Goal: Information Seeking & Learning: Learn about a topic

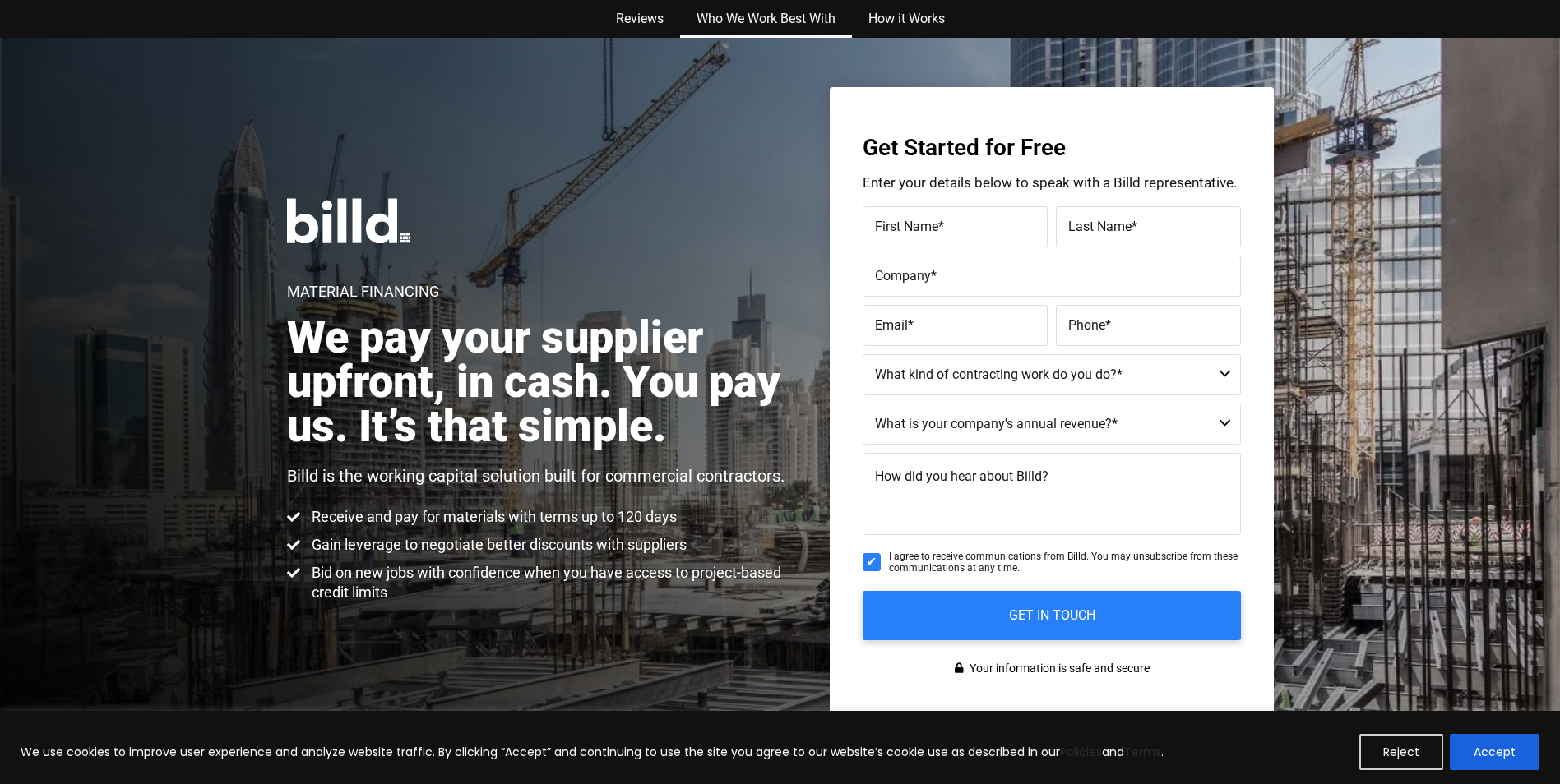
click at [759, 22] on link "Who We Work Best With" at bounding box center [766, 19] width 172 height 38
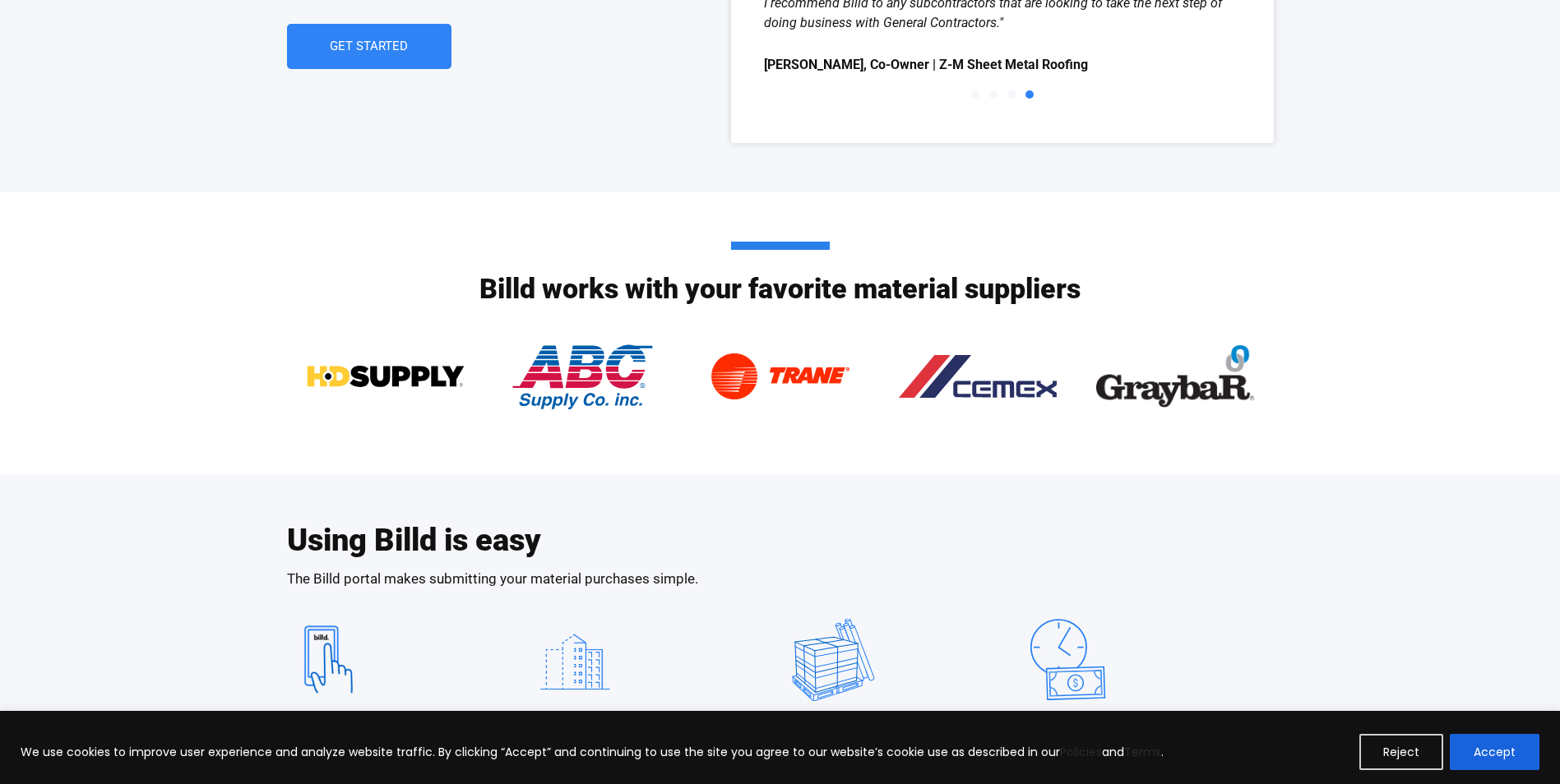
scroll to position [2583, 0]
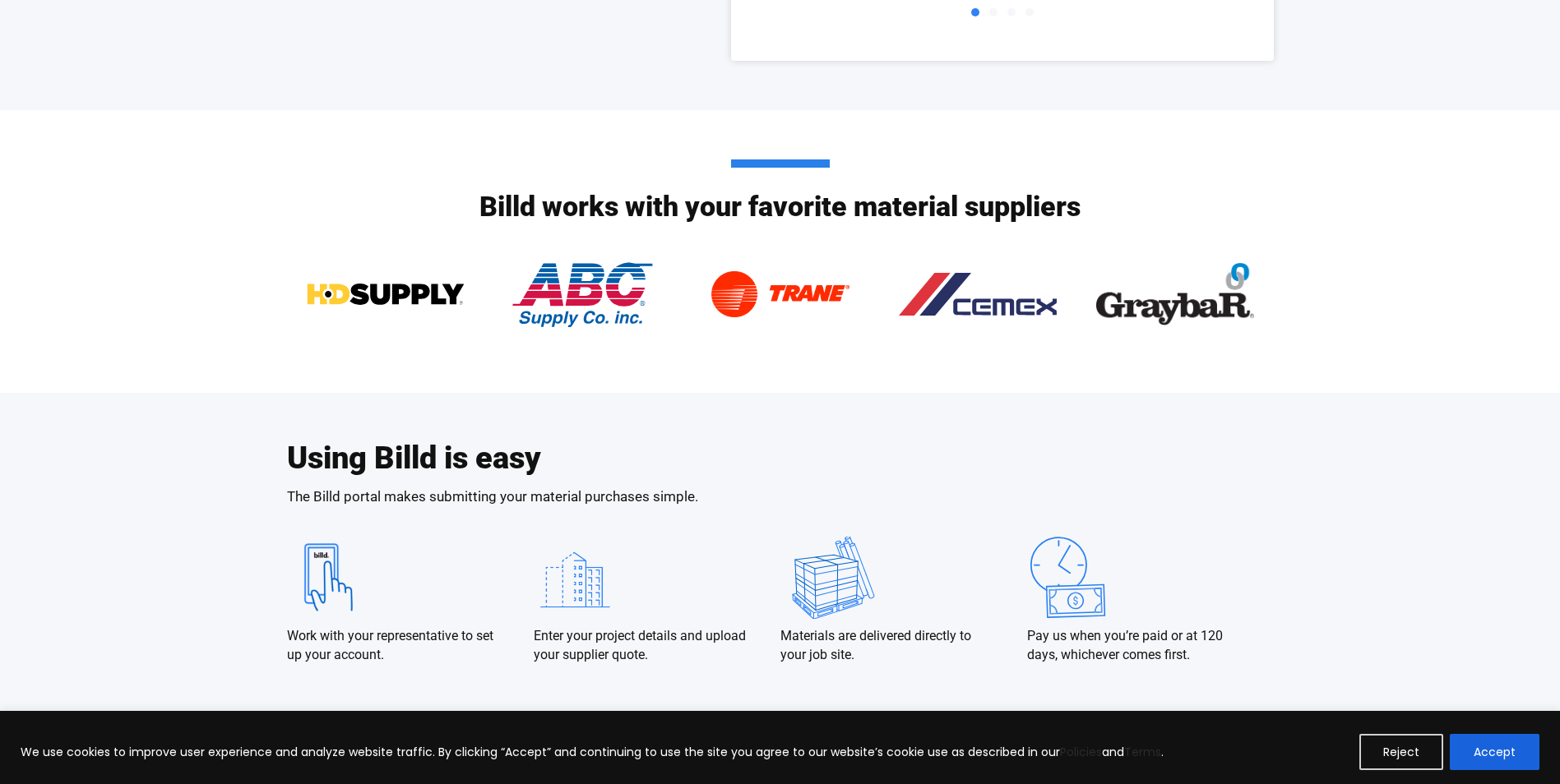
click at [862, 204] on h2 "Billd works with your favorite material suppliers" at bounding box center [780, 190] width 601 height 61
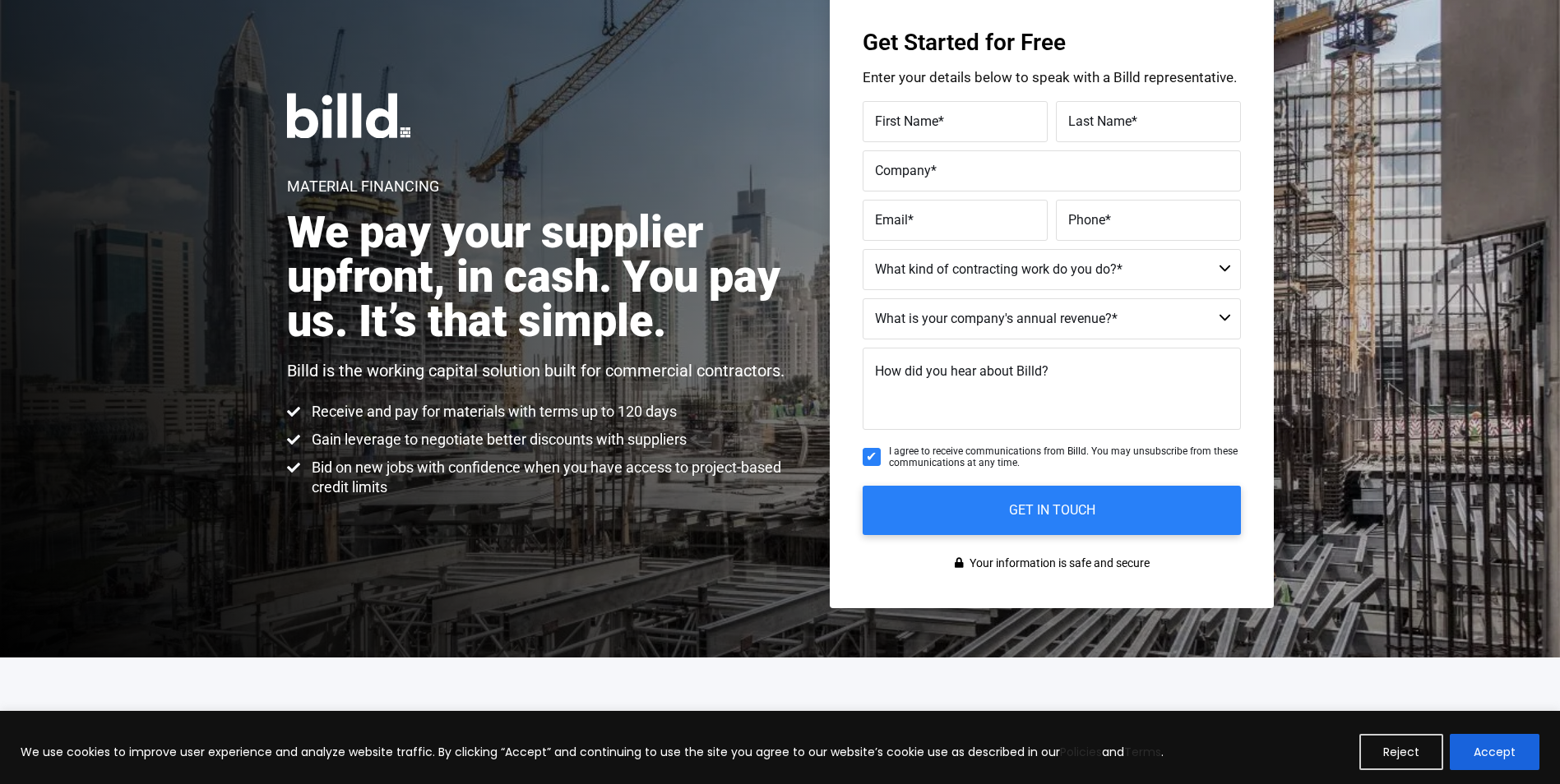
scroll to position [0, 0]
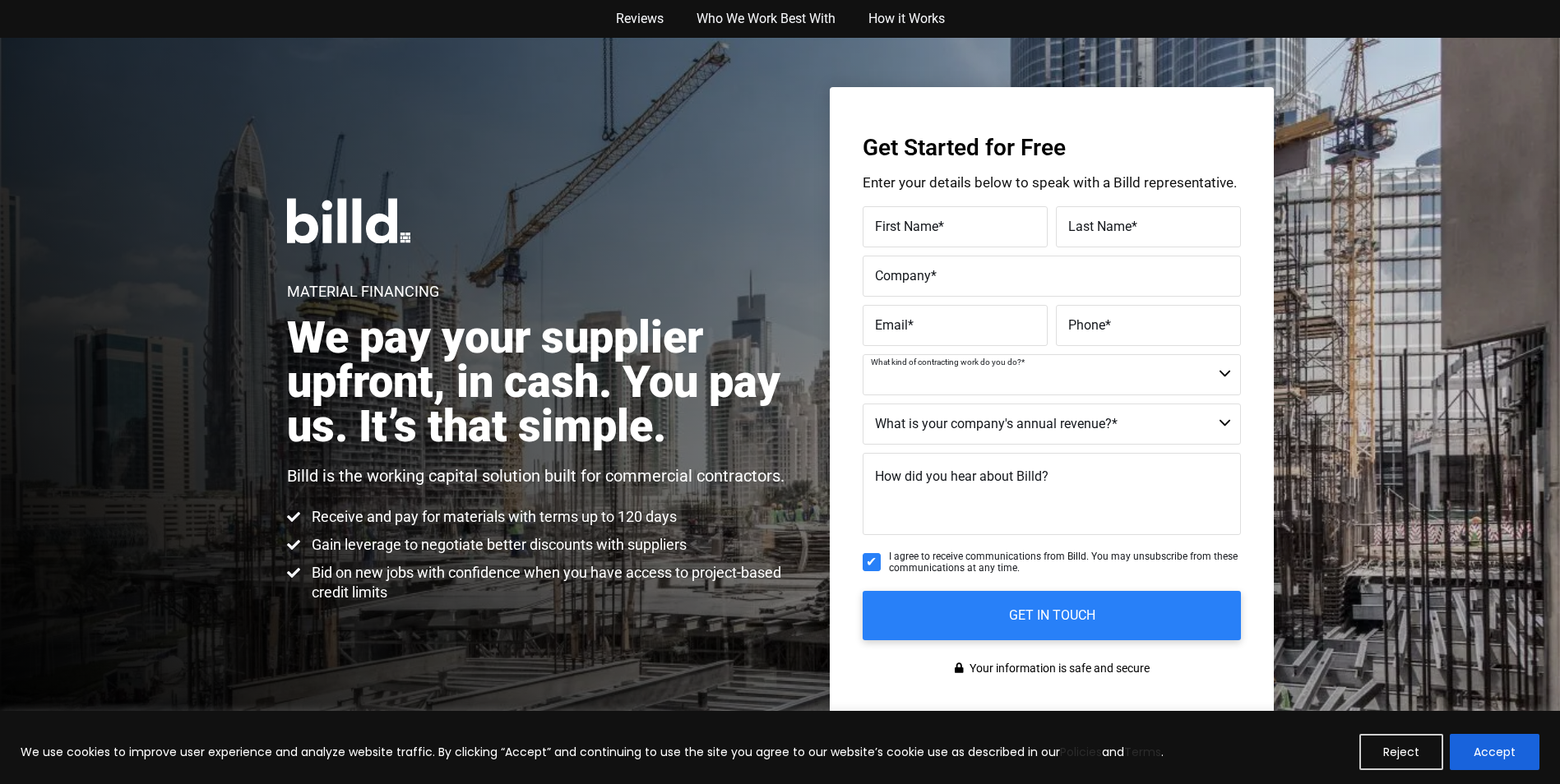
click at [1221, 375] on select "Commercial Commercial and Residential Residential Not a Contractor" at bounding box center [1051, 375] width 378 height 41
click at [1377, 416] on div "Material Financing We pay your supplier upfront, in cash. You pay us. It’s that…" at bounding box center [780, 400] width 1560 height 725
click at [1486, 757] on button "Accept" at bounding box center [1494, 752] width 90 height 36
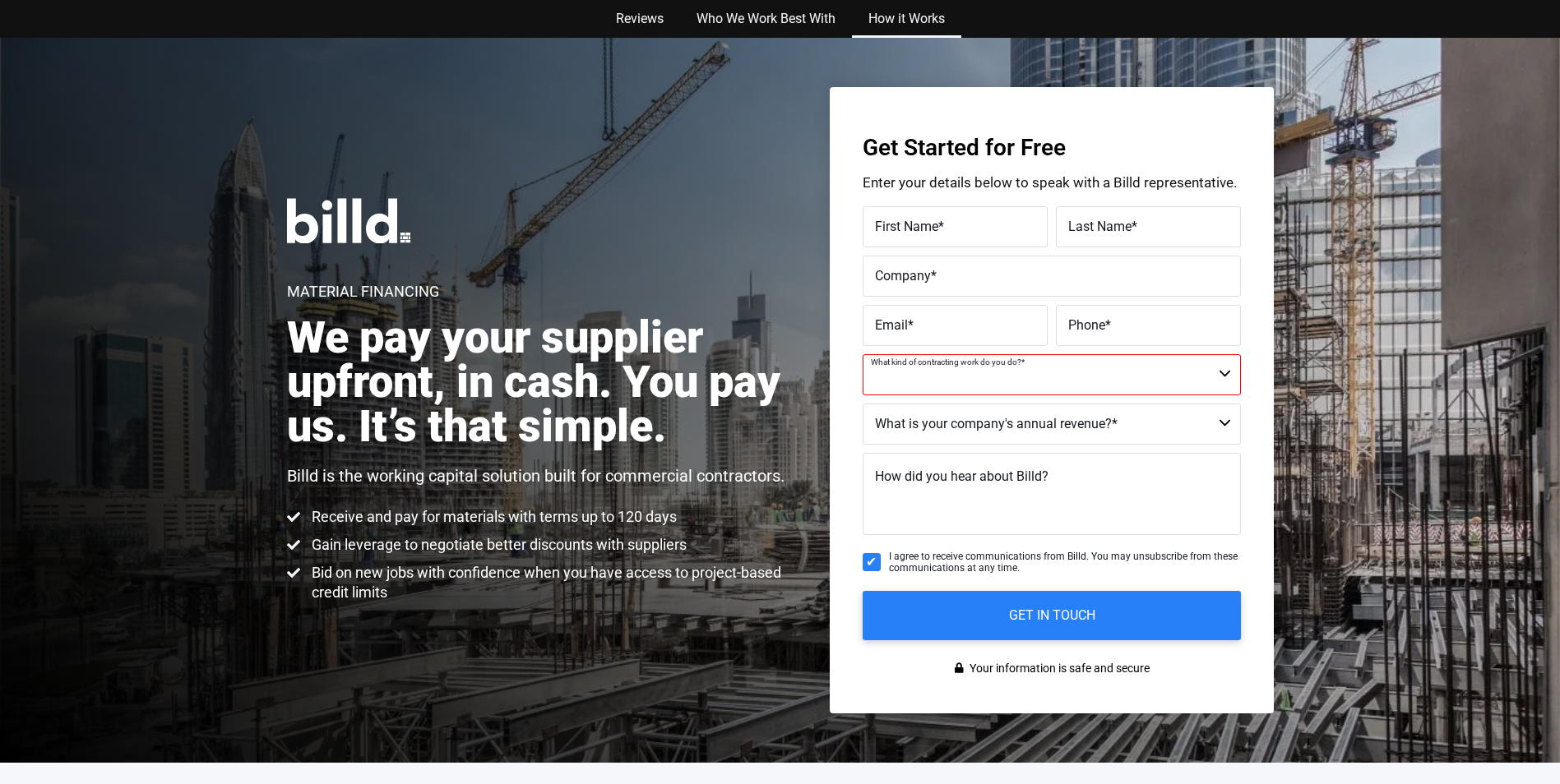
click at [909, 18] on link "How it Works" at bounding box center [906, 19] width 109 height 38
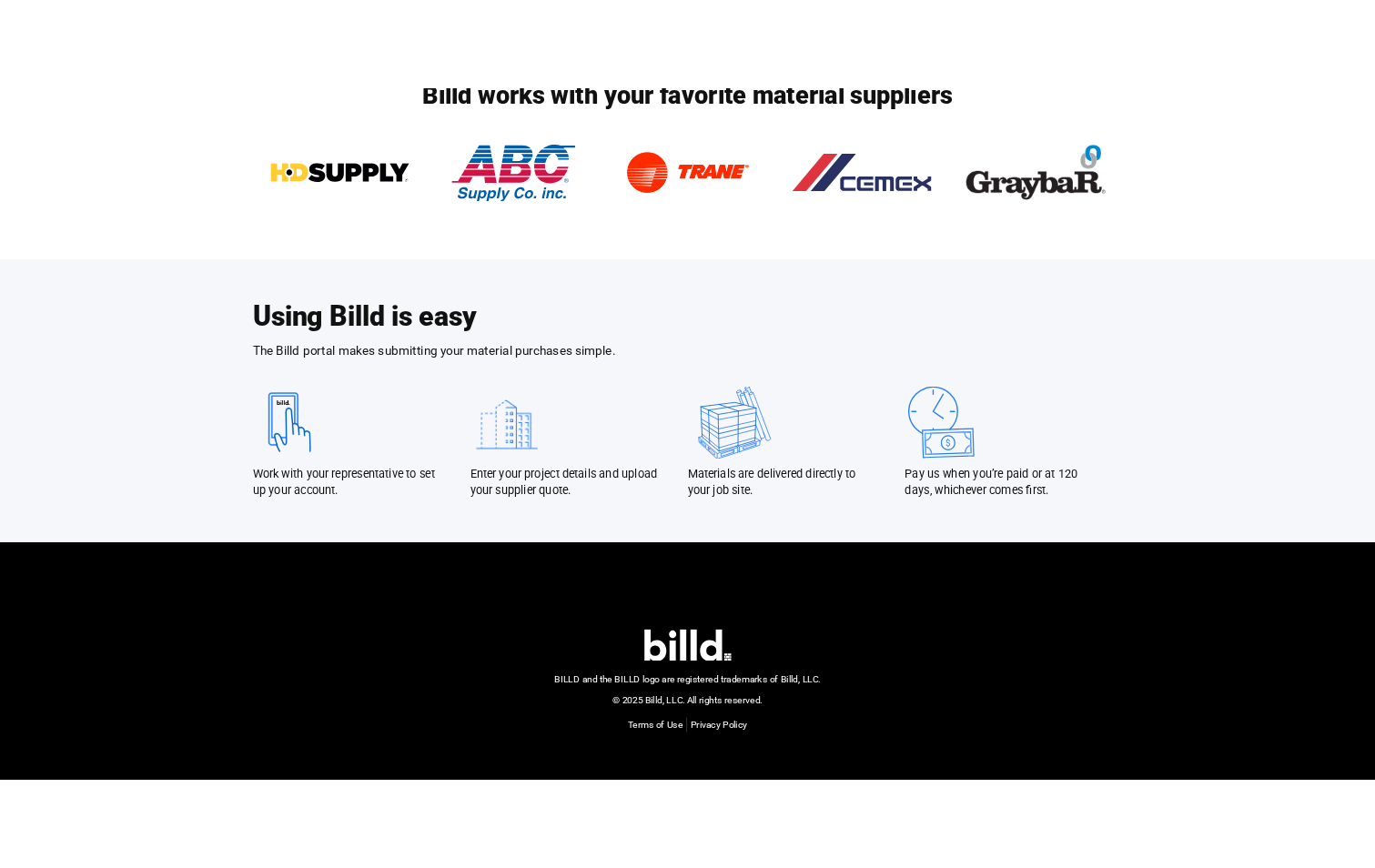
scroll to position [3038, 0]
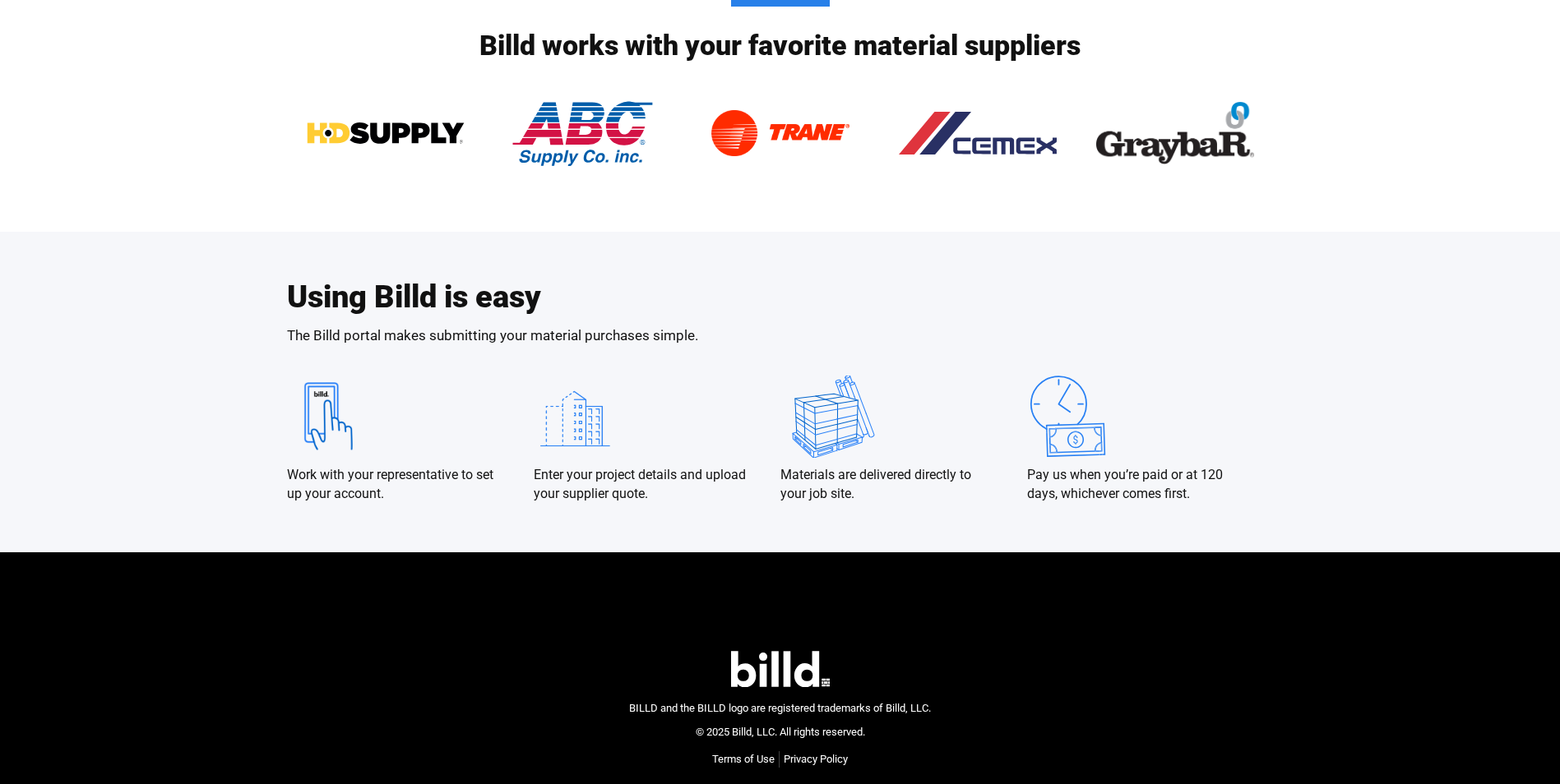
click at [324, 415] on img at bounding box center [328, 416] width 82 height 82
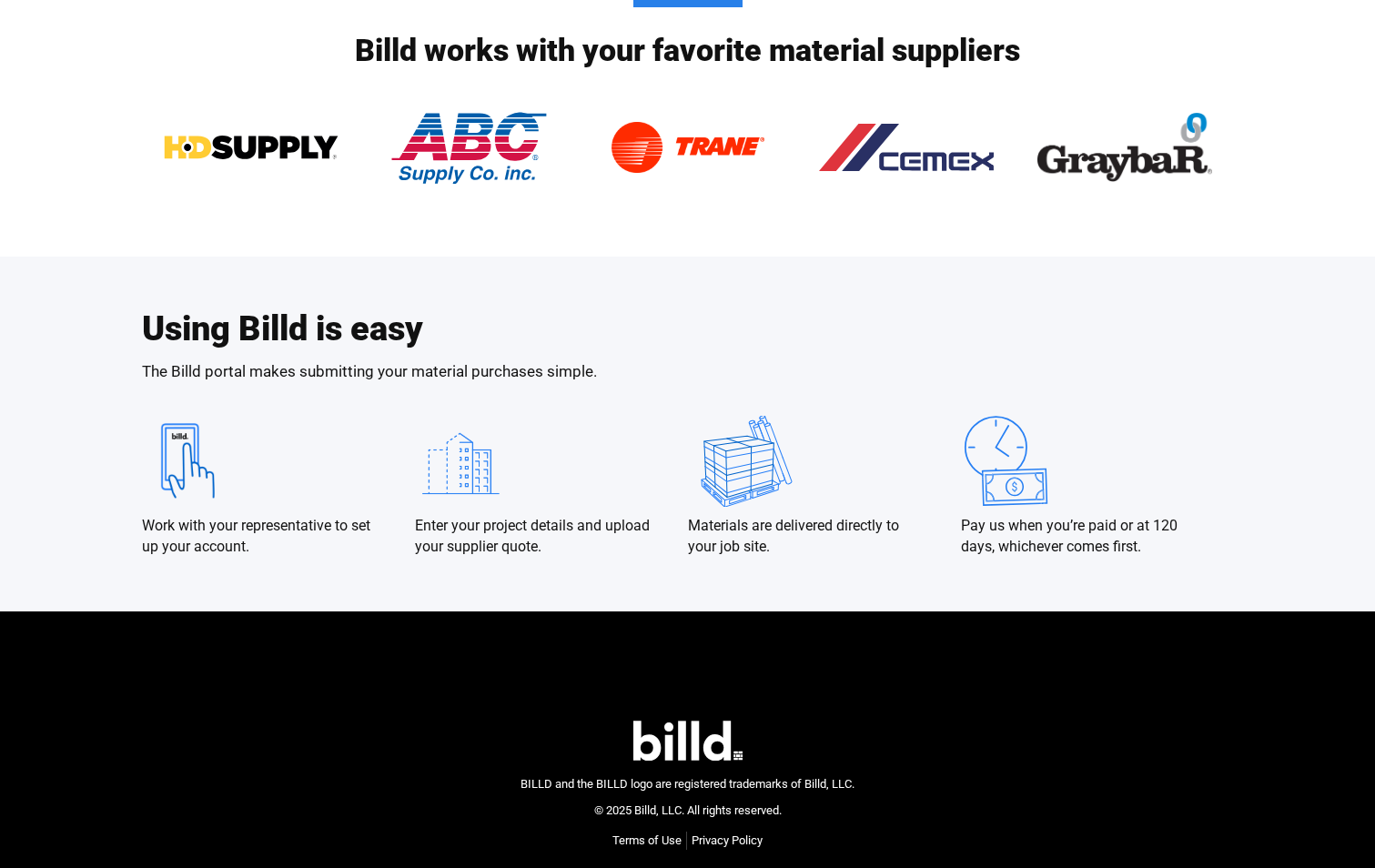
click at [233, 357] on div "Using Billd is easy The Billd portal makes submitting your material purchases s…" at bounding box center [688, 345] width 1092 height 69
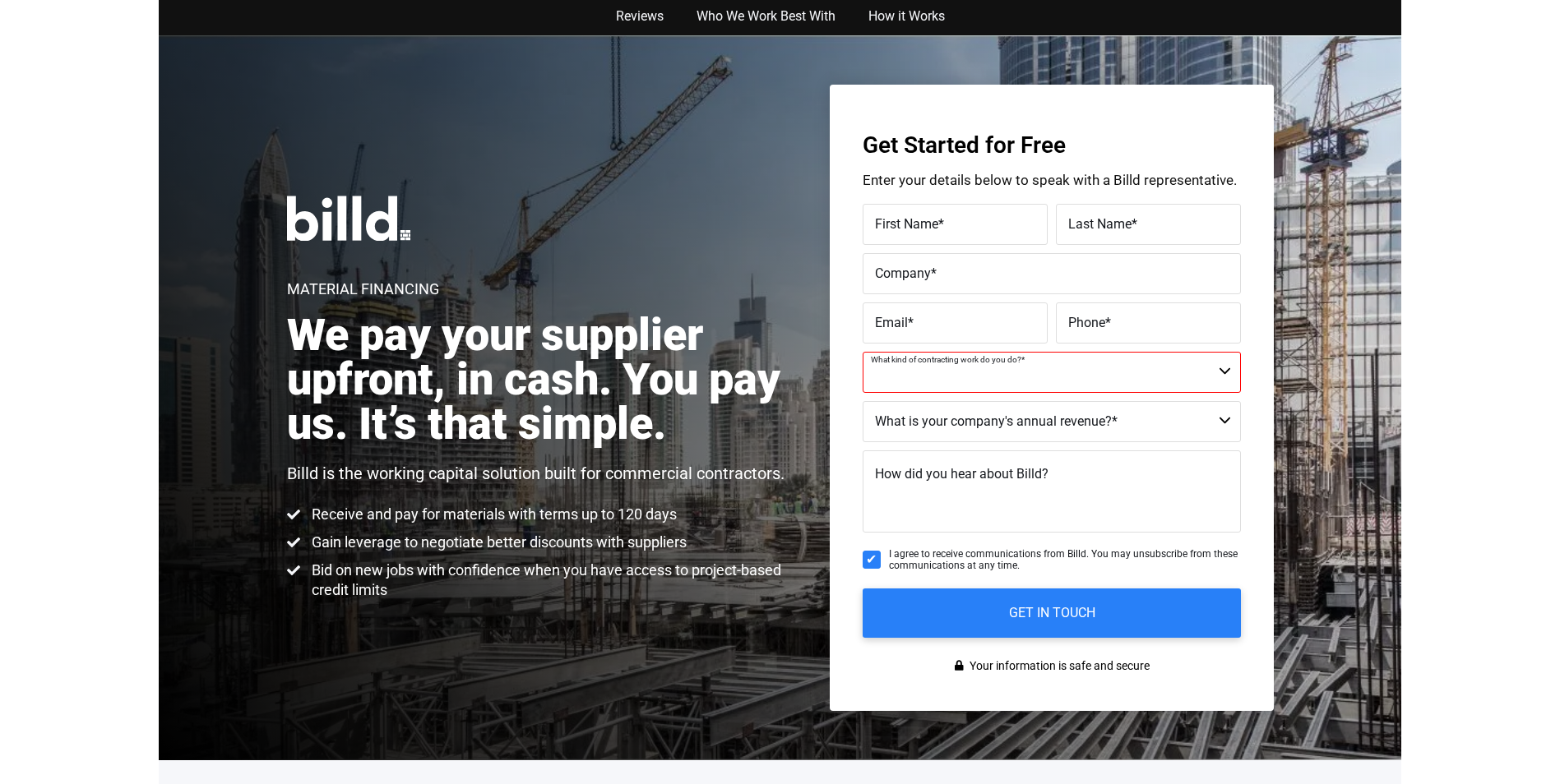
scroll to position [0, 0]
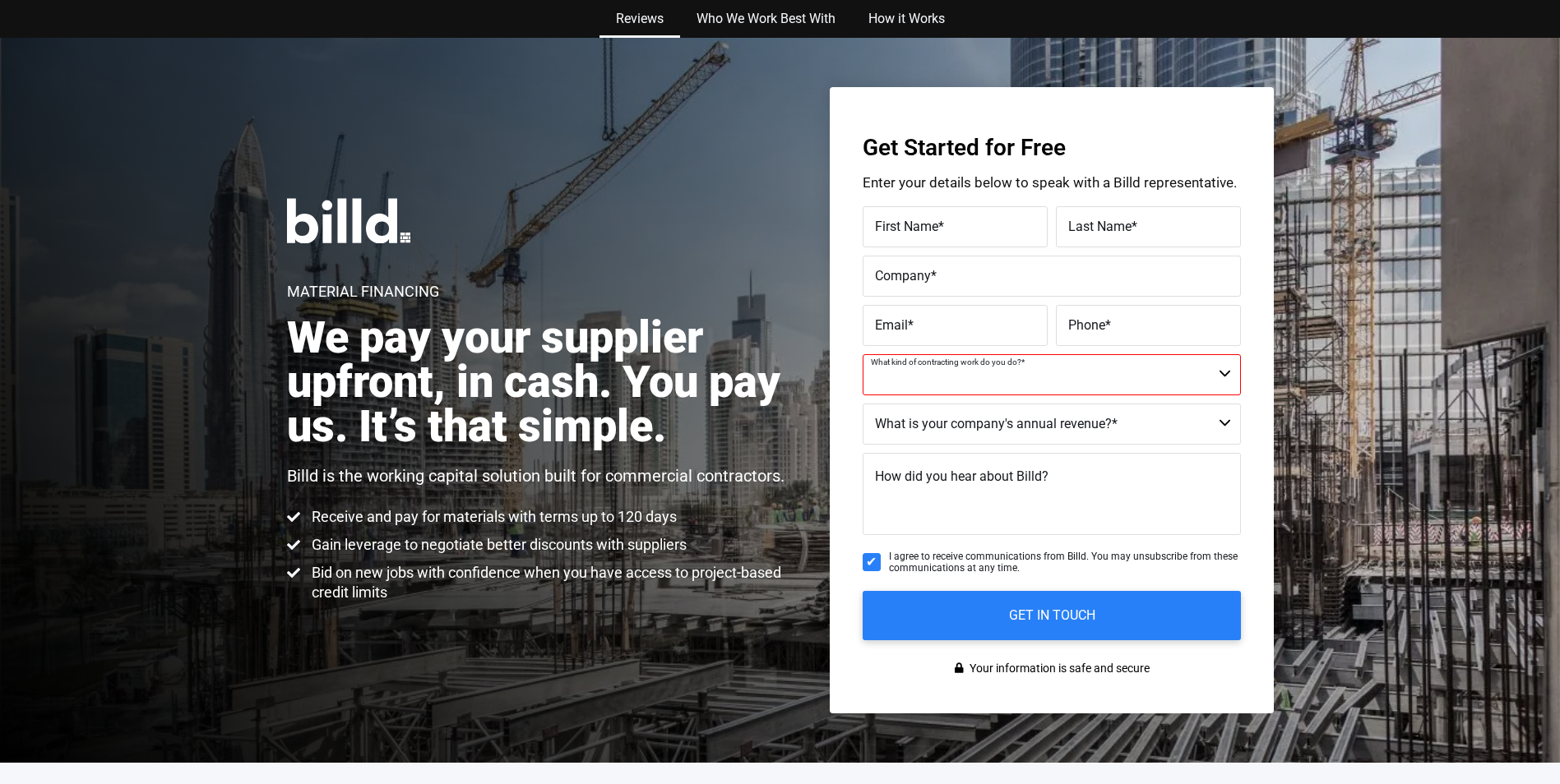
click at [621, 20] on link "Reviews" at bounding box center [639, 19] width 81 height 38
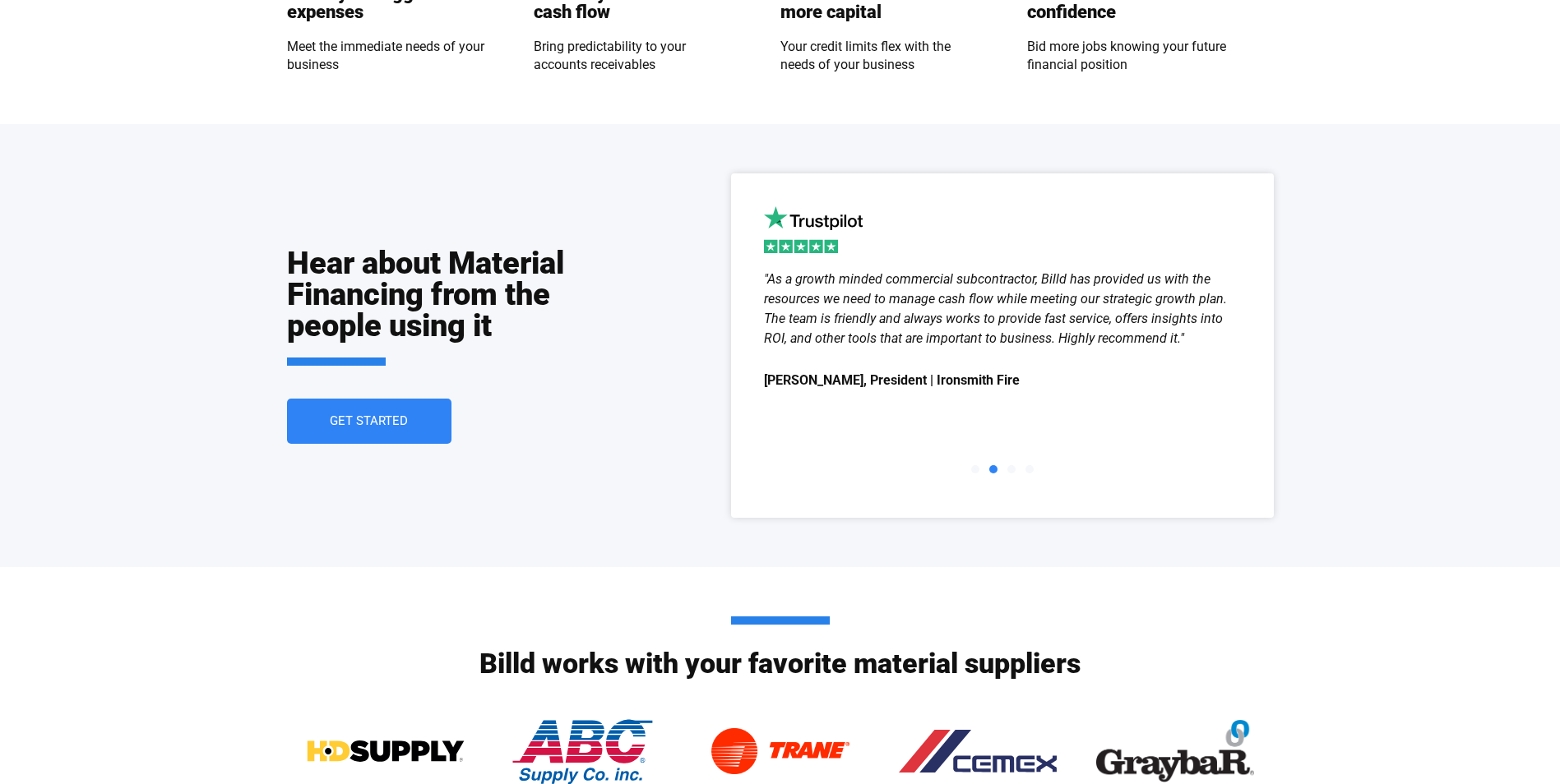
scroll to position [2251, 0]
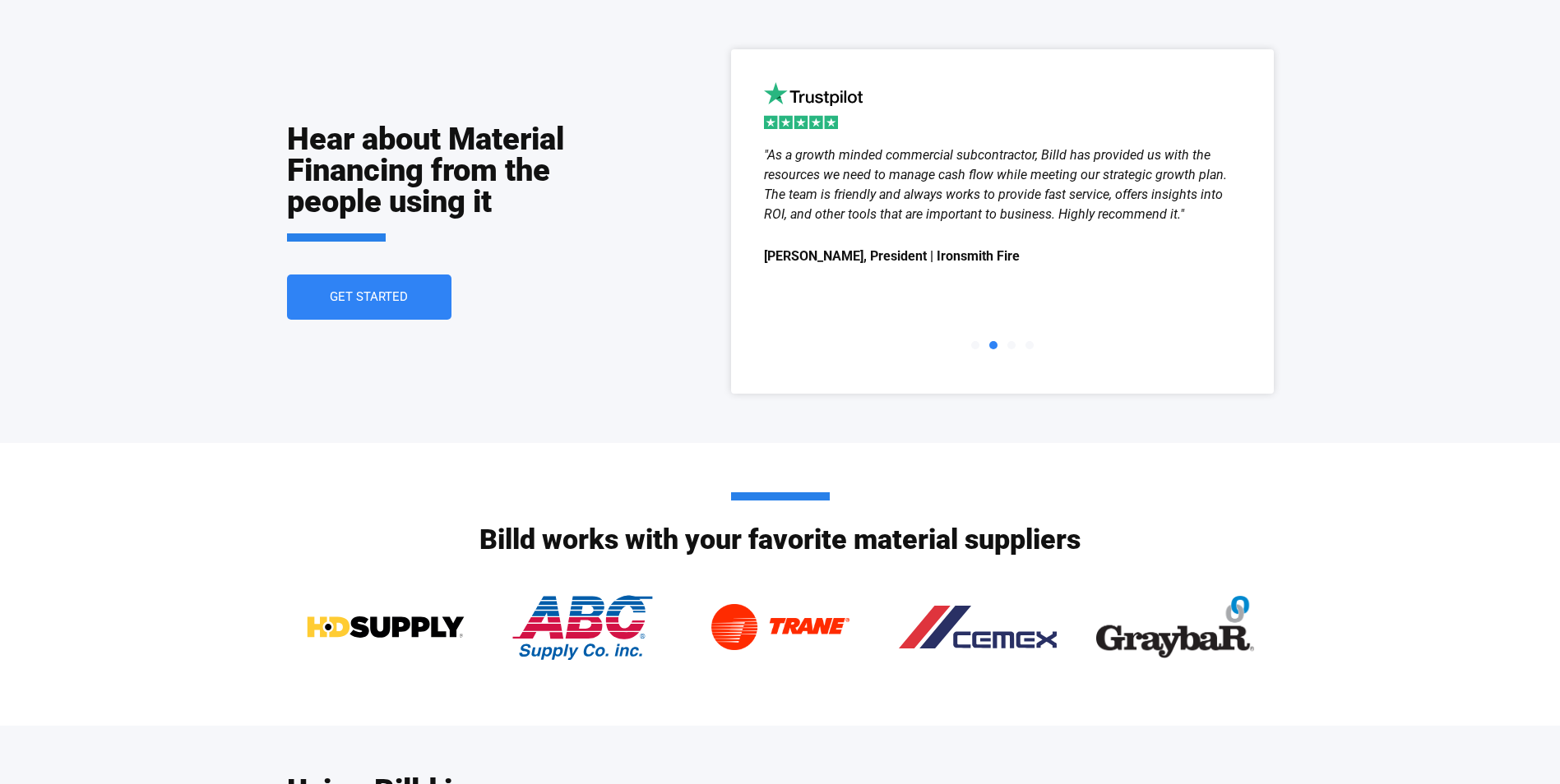
click at [346, 299] on span "Get Started" at bounding box center [369, 297] width 78 height 12
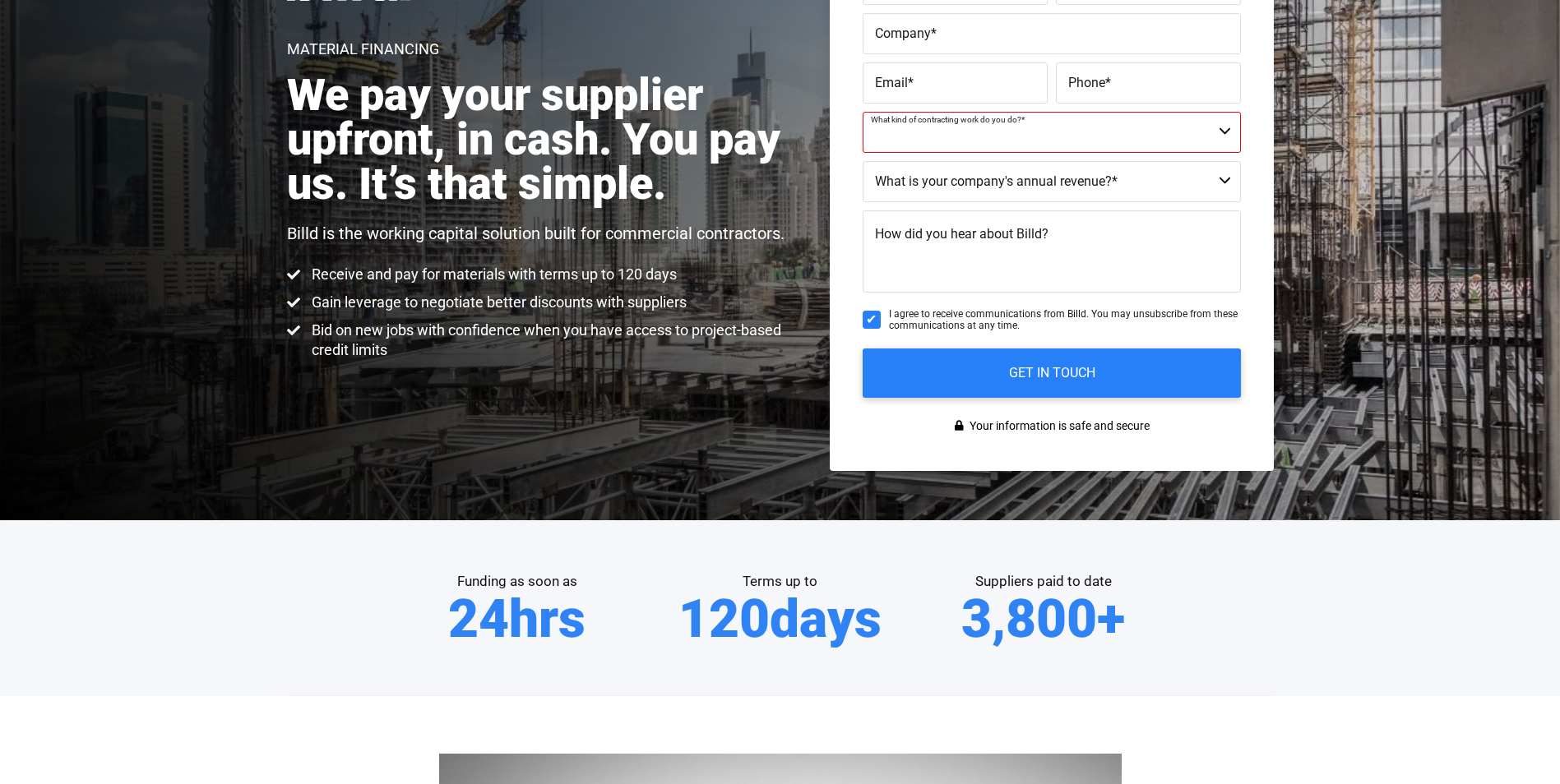
scroll to position [38, 0]
